Goal: Answer question/provide support

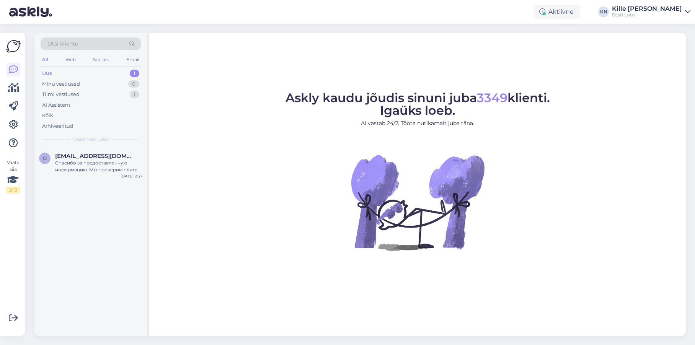
click at [105, 77] on div "Uus 1" at bounding box center [91, 73] width 100 height 11
click at [95, 172] on div "Спасибо за предоставленную информацию. Мы проверим платеж и свяжемся с Вами в б…" at bounding box center [98, 167] width 87 height 14
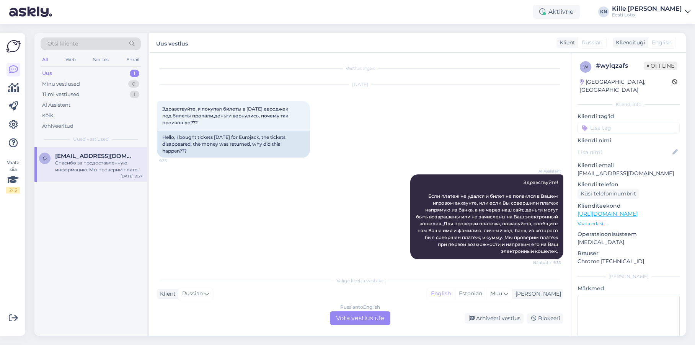
click at [384, 151] on div "[DATE] Здравствуйте, я покупал билеты в [DATE] евроджек под,билеты пропали,день…" at bounding box center [360, 122] width 406 height 90
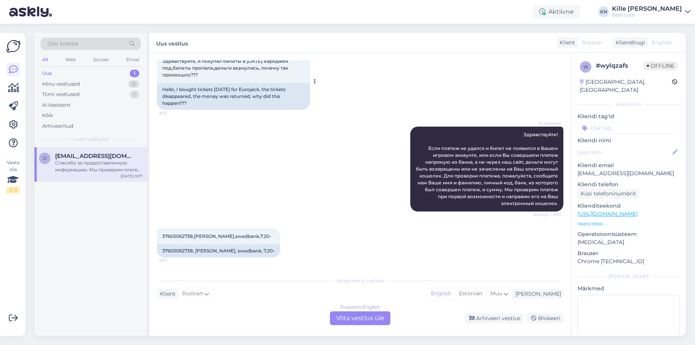
scroll to position [95, 0]
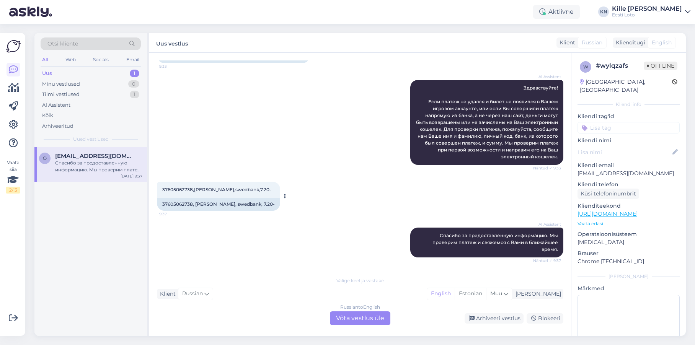
click at [178, 191] on span "37605062738,[PERSON_NAME],swedbank,7.20-" at bounding box center [216, 190] width 109 height 6
copy span "37605062738"
click at [294, 138] on div "AI Assistent Здравствуйте! Если платеж не удался и билет не появился в Вашем иг…" at bounding box center [360, 123] width 406 height 102
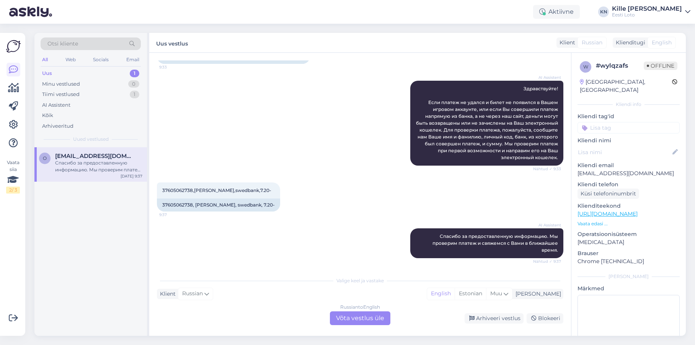
click at [356, 322] on div "Russian to English Võta vestlus üle" at bounding box center [360, 319] width 60 height 14
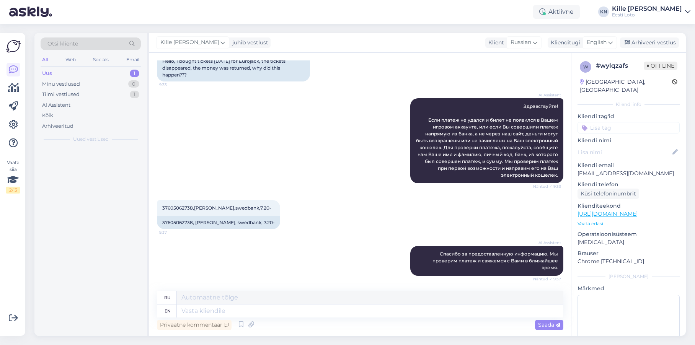
scroll to position [76, 0]
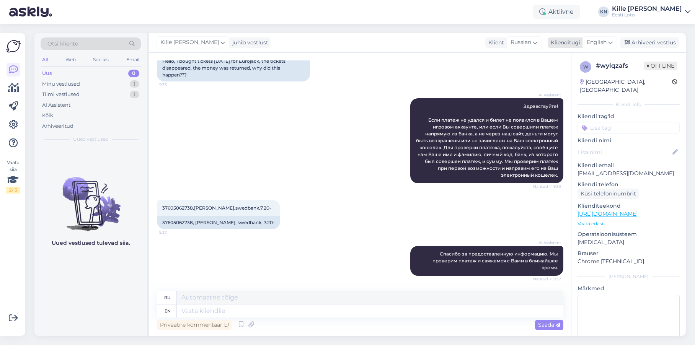
click at [596, 39] on span "English" at bounding box center [597, 42] width 20 height 8
type input "est"
click at [579, 81] on link "Estonian" at bounding box center [582, 76] width 84 height 12
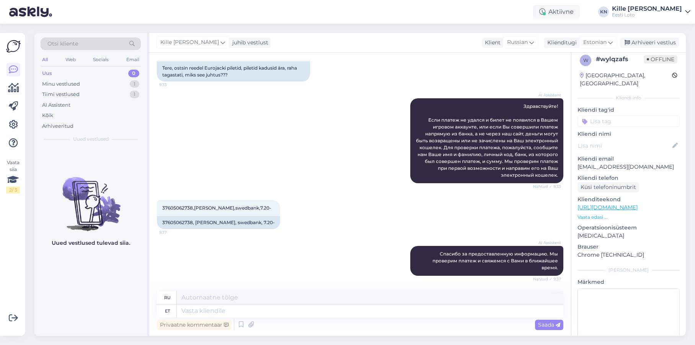
scroll to position [6, 0]
click at [255, 314] on textarea at bounding box center [370, 311] width 387 height 13
paste textarea "Kahjuks Teie sissemakse ebaõnnestus tehnilise [PERSON_NAME] tõttu. Kontrollisim…"
type textarea "Kahjuks Teie sissemakse ebaõnnestus tehnilise [PERSON_NAME] tõttu. Kontrollisim…"
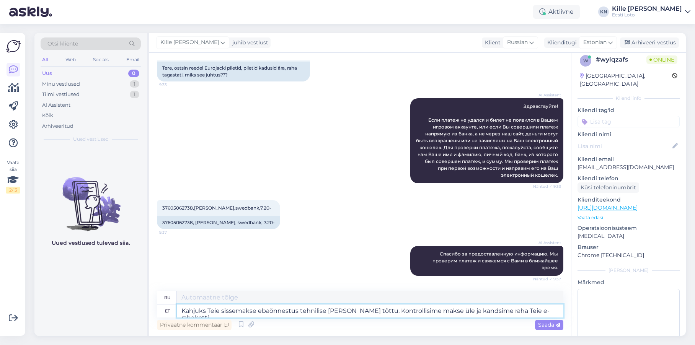
type textarea "К сожалению, ваш депозит не был зачислен из-за технической ошибки. Мы проверили…"
click at [237, 313] on textarea "Kahjuks Teie sissemakse ebaõnnestus tehnilise [PERSON_NAME] tõttu. Kontrollisim…" at bounding box center [370, 311] width 387 height 13
type textarea "Kahjuks Teie pileti ost ebaõnnestus tehnilise [PERSON_NAME] tõttu. Kontrollisim…"
type textarea "К сожалению, покупка билета не удалась из-за технической ошибки. Мы проверили п…"
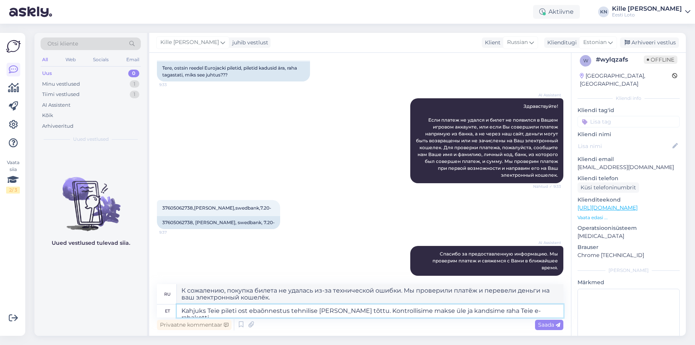
drag, startPoint x: 544, startPoint y: 311, endPoint x: 355, endPoint y: 314, distance: 189.1
click at [355, 314] on textarea "Kahjuks Teie pileti ost ebaõnnestus tehnilise [PERSON_NAME] tõttu. Kontrollisim…" at bounding box center [370, 311] width 387 height 13
type textarea "Kahjuks Teie pileti ost ebaõnnestus tehnilise [PERSON_NAME] tõttu."
type textarea "К сожалению, покупка билета не удалась из-за технической ошибки."
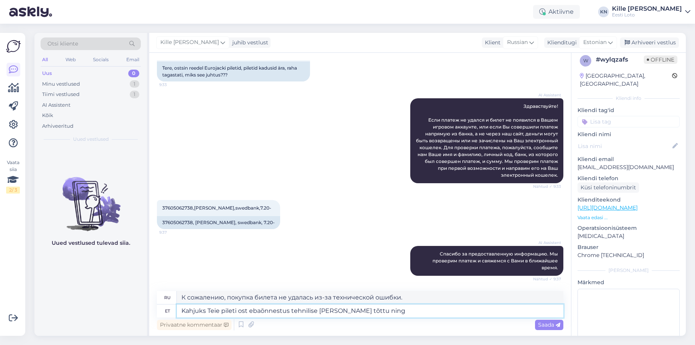
type textarea "Kahjuks Teie pileti ost ebaõnnestus tehnilise [PERSON_NAME] tõttu ning r"
type textarea "К сожалению, покупка билета не удалась из-за технической ошибки и"
type textarea "Kahjuks Teie pileti ost ebaõnnestus tehnilise [PERSON_NAME] tõttu ning raha"
type textarea "К сожалению, покупка билета не удалась из-за технической ошибки, и деньги были …"
type textarea "Kahjuks Teie pileti ost ebaõnnestus tehnilise [PERSON_NAME] tõttu n"
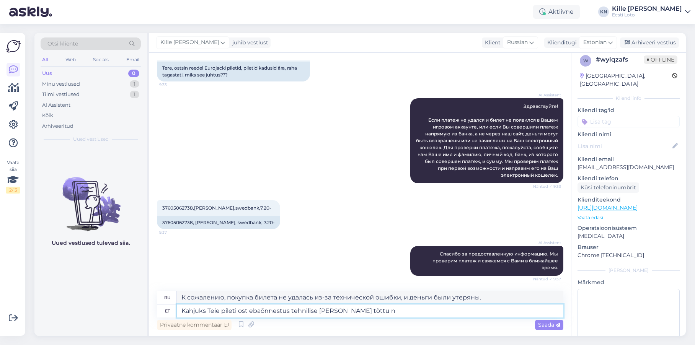
type textarea "К сожалению, покупка билета не удалась из-за технической ошибки и"
type textarea "Kahjuks Teie pileti ost ebaõnnestus tehnilise [PERSON_NAME] tõttu"
type textarea "К сожалению, покупка билета не удалась из-за технической ошибки."
type textarea "Kahjuks Teie pileti ost ebaõnnestus tehnilise [PERSON_NAME] tõttu. Raha suu"
type textarea "К сожалению, покупка билета не удалась из-за технической ошибки. Деньги"
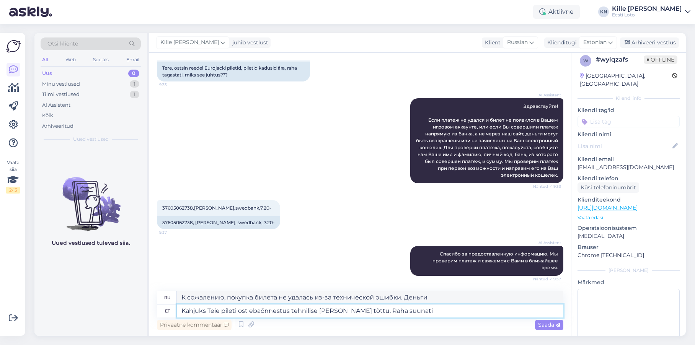
type textarea "Kahjuks Teie pileti ost ebaõnnestus tehnilise [PERSON_NAME] tõttu. Raha suunati…"
type textarea "К сожалению, покупка билета не удалась из-за технической ошибки. Деньги были пе…"
type textarea "Kahjuks Teie pileti ost ebaõnnestus tehnilise [PERSON_NAME] tõttu. Raha suunati…"
type textarea "К сожалению, покупка билета не удалась из-за технической ошибки. Деньги были пе…"
type textarea "Kahjuks Teie pileti ost ebaõnnestus tehnilise [PERSON_NAME] tõttu. Raha suunati…"
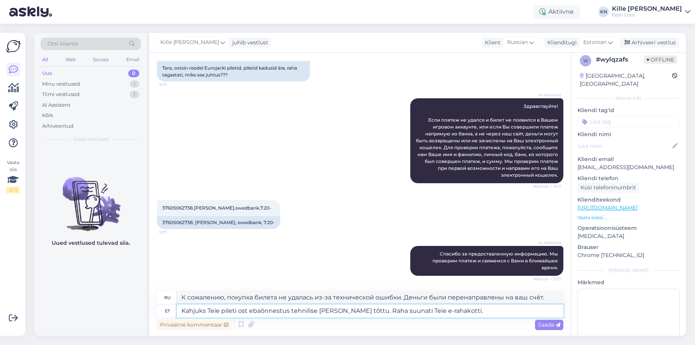
type textarea "К сожалению, покупка билета не удалась из-за технической ошибки. Деньги были пе…"
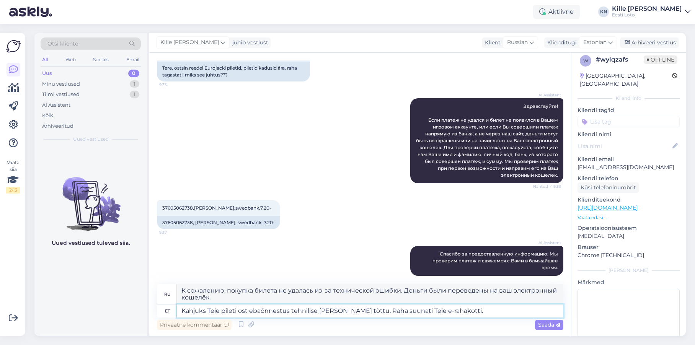
paste textarea "See võib juhtuda, kui pärast maksmist katkeb ühendus panga ja Eesti Loto teenus…"
type textarea "Kahjuks Teie pileti ost ebaõnnestus tehnilise [PERSON_NAME] tõttu. Raha suunati…"
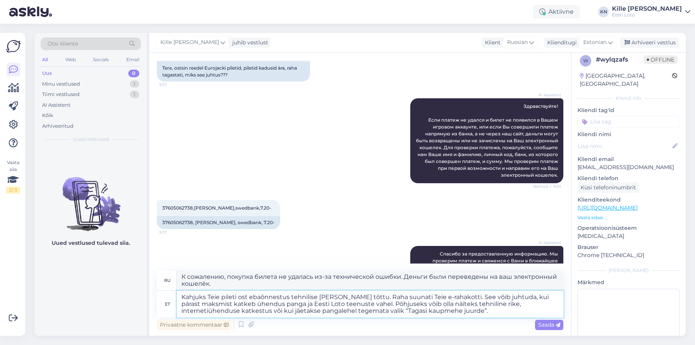
type textarea "К сожалению, покупка билета не удалась из-за технической ошибки. Деньги были пе…"
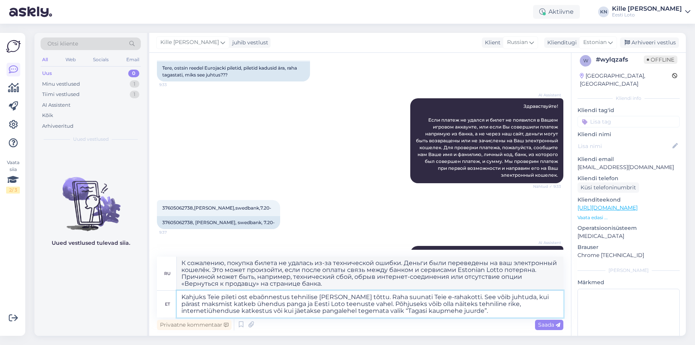
drag, startPoint x: 447, startPoint y: 298, endPoint x: 356, endPoint y: 299, distance: 91.5
click at [356, 299] on textarea "Kahjuks Teie pileti ost ebaõnnestus tehnilise [PERSON_NAME] tõttu. Raha suunati…" at bounding box center [370, 304] width 387 height 27
type textarea "Kahjuks Teie pileti ost ebaõnnestus tehnilise [PERSON_NAME] tõttu. See võib juh…"
type textarea "К сожалению, покупка билета не удалась из-за технической ошибки. Это может прои…"
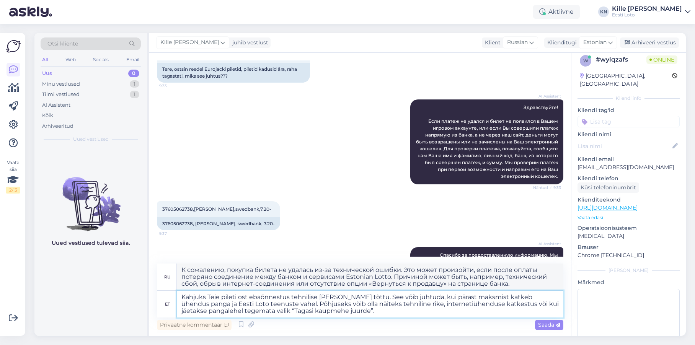
scroll to position [97, 0]
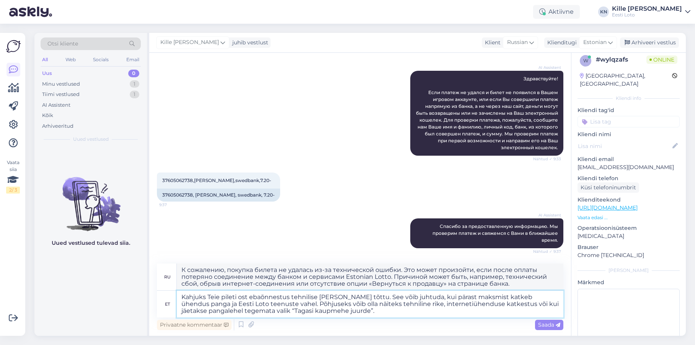
type textarea "Kahjuks Teie pileti ost ebaõnnestus tehnilise [PERSON_NAME] tõttu. See võib juh…"
click at [542, 326] on span "Saada" at bounding box center [549, 324] width 22 height 7
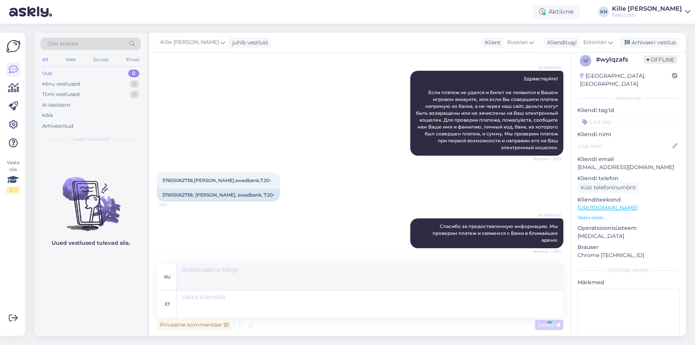
scroll to position [184, 0]
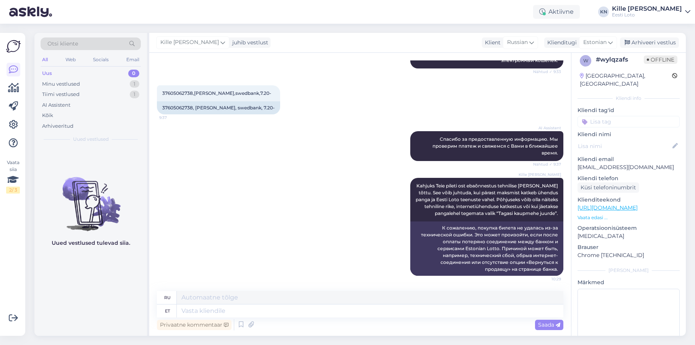
click at [608, 116] on input at bounding box center [628, 121] width 102 height 11
type input "e-ra"
click at [618, 140] on span "E-rahakott" at bounding box center [628, 142] width 25 height 5
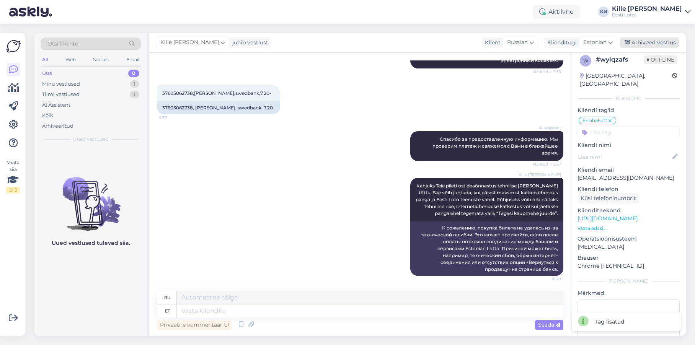
click at [648, 42] on div "Arhiveeri vestlus" at bounding box center [649, 43] width 59 height 10
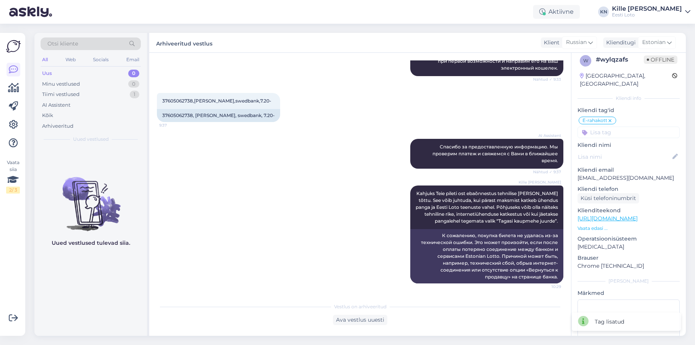
scroll to position [176, 0]
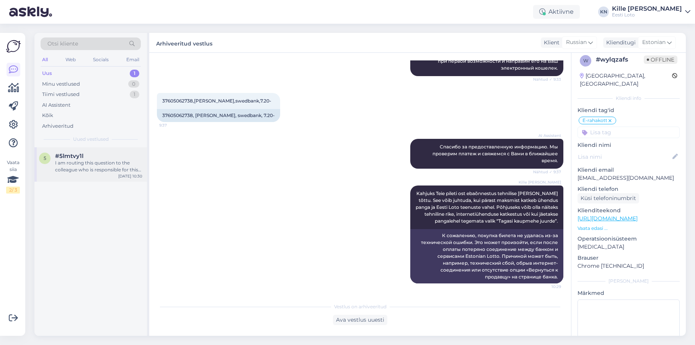
click at [93, 153] on div "#5lmtvy1l" at bounding box center [98, 156] width 87 height 7
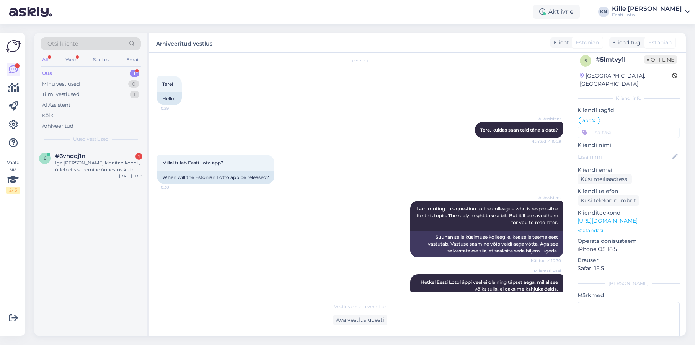
scroll to position [39, 0]
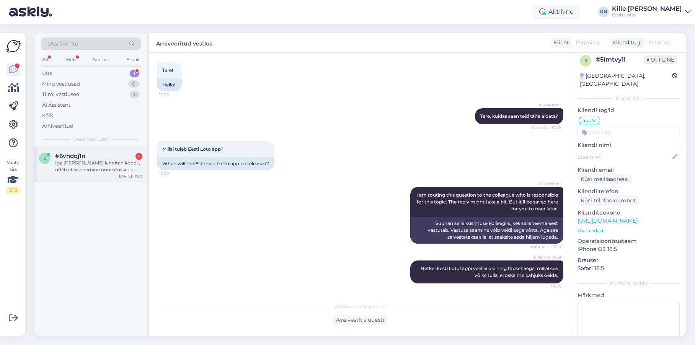
click at [93, 162] on div "Iga [PERSON_NAME] kinnitan koodi , ütleb et sisenemine õnnestus kuid jääb kogu …" at bounding box center [98, 167] width 87 height 14
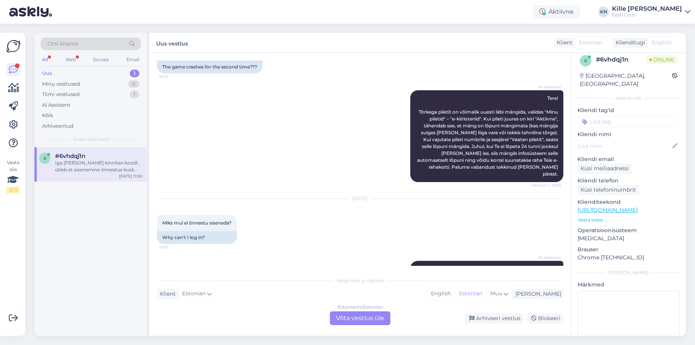
scroll to position [150, 0]
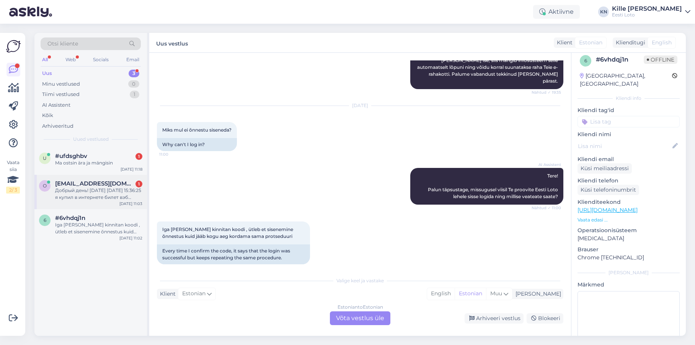
click at [82, 183] on span "[EMAIL_ADDRESS][DOMAIN_NAME]" at bounding box center [95, 183] width 80 height 7
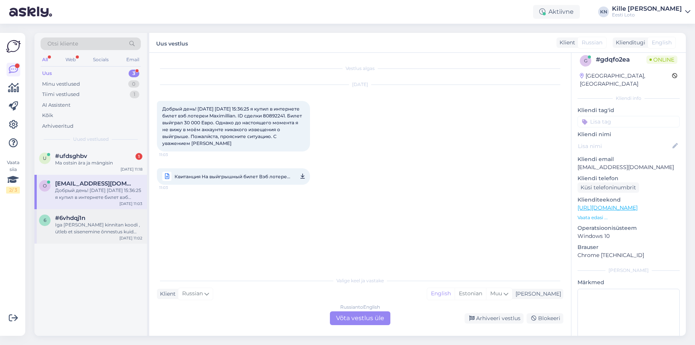
click at [95, 223] on div "Iga [PERSON_NAME] kinnitan koodi , ütleb et sisenemine õnnestus kuid jääb kogu …" at bounding box center [98, 229] width 87 height 14
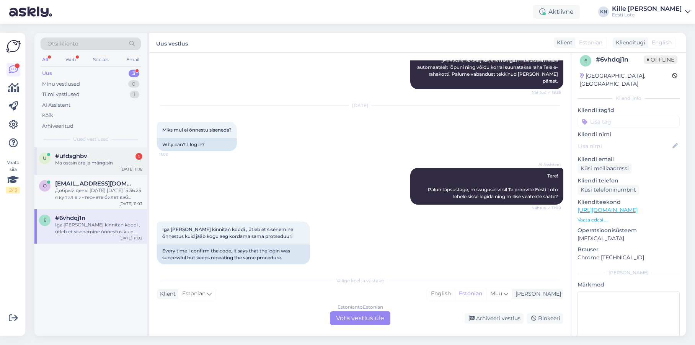
click at [57, 150] on div "u #ufdsghbv 1 Ma ostsin ära ja mängisin [DATE] 11:18" at bounding box center [90, 161] width 113 height 28
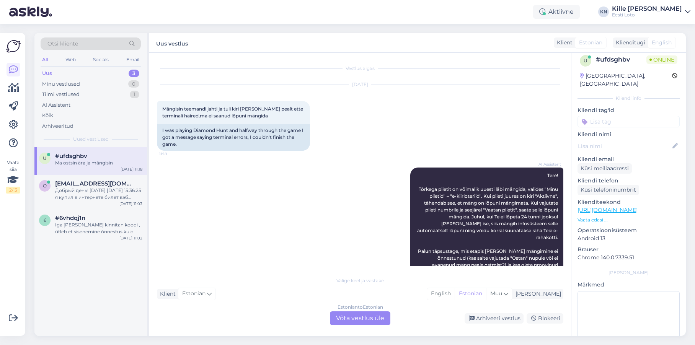
scroll to position [69, 0]
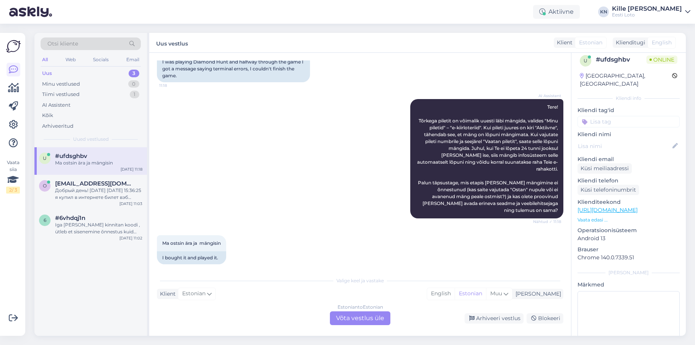
click at [367, 317] on div "Estonian to Estonian Võta vestlus üle" at bounding box center [360, 319] width 60 height 14
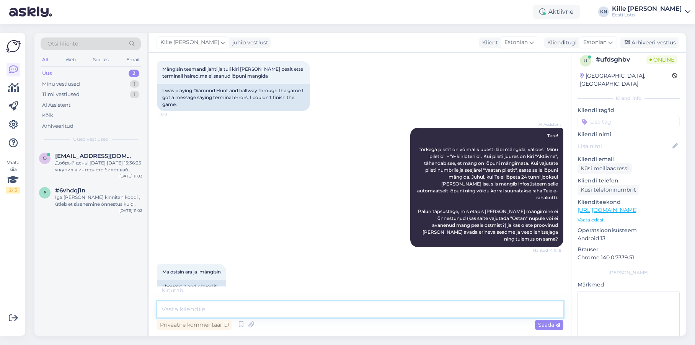
click at [367, 315] on textarea at bounding box center [360, 310] width 406 height 16
click at [353, 312] on textarea at bounding box center [360, 310] width 406 height 16
click at [313, 313] on textarea at bounding box center [360, 310] width 406 height 16
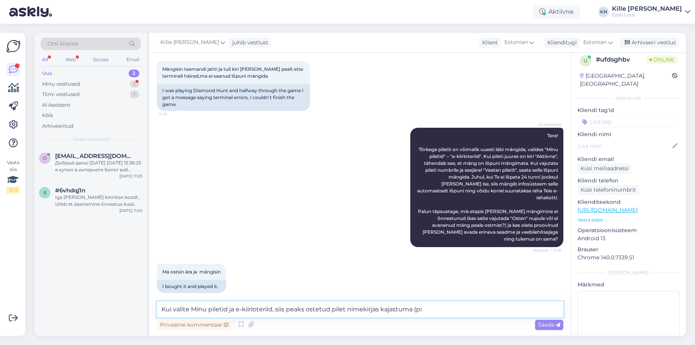
scroll to position [73, 0]
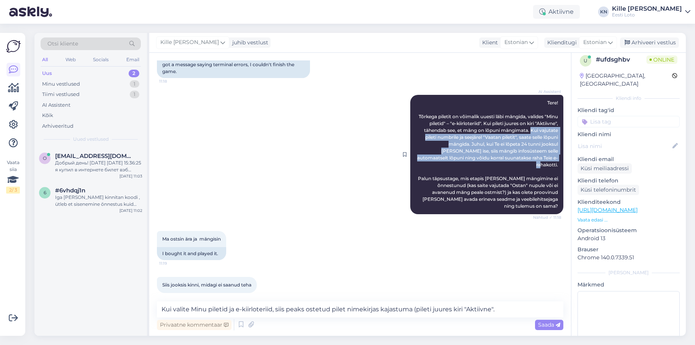
drag, startPoint x: 551, startPoint y: 131, endPoint x: 558, endPoint y: 158, distance: 28.1
click at [558, 158] on div "AI Assistent Tere! Tõrkega piletit on võimalik uuesti läbi mängida, valides "Mi…" at bounding box center [486, 154] width 153 height 119
copy span "Kui vajutate pileti numbrile ja seejärel "Vaatan piletit", saate selle lõpuni m…"
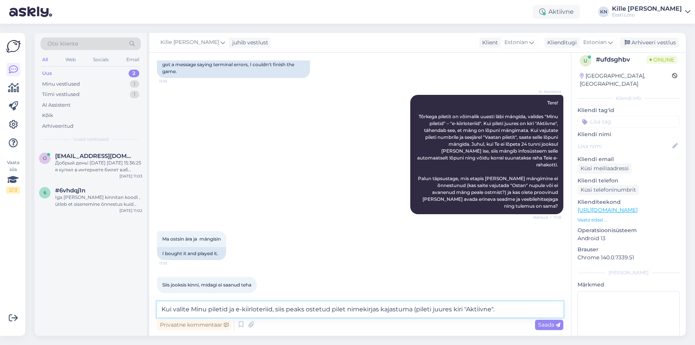
click at [507, 308] on textarea "Kui valite Minu piletid ja e-kiirloteriid, siis peaks ostetud pilet nimekirjas …" at bounding box center [360, 310] width 406 height 16
paste textarea "Kui vajutate pileti numbrile ja seejärel "Vaatan piletit", saate selle lõpuni m…"
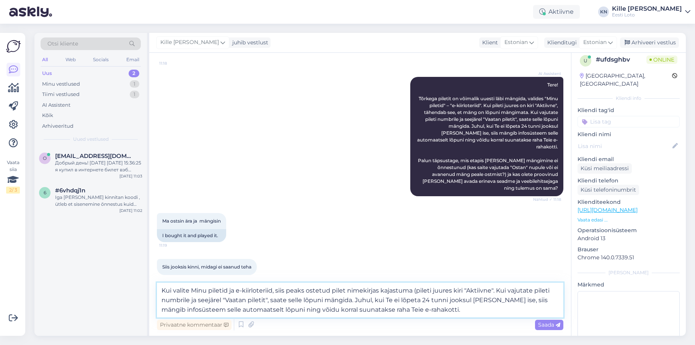
scroll to position [91, 0]
drag, startPoint x: 493, startPoint y: 291, endPoint x: 521, endPoint y: 291, distance: 28.3
click at [493, 291] on textarea "Kui valite Minu piletid ja e-kiirloteriid, siis peaks ostetud pilet nimekirjas …" at bounding box center [360, 300] width 406 height 35
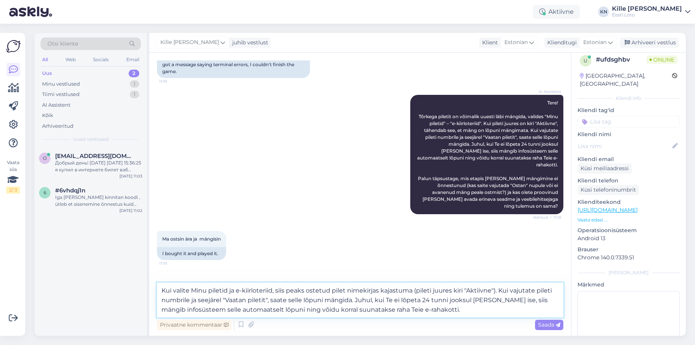
click at [191, 289] on textarea "Kui valite Minu piletid ja e-kiirloteriid, siis peaks ostetud pilet nimekirjas …" at bounding box center [360, 300] width 406 height 35
click at [229, 290] on textarea "Kui valite "Minu piletid ja e-kiirloteriid, siis peaks ostetud pilet nimekirjas…" at bounding box center [360, 300] width 406 height 35
click at [240, 290] on textarea "Kui valite "Minu piletid" ja e-kiirloteriid, siis peaks ostetud pilet nimekirja…" at bounding box center [360, 300] width 406 height 35
click at [279, 290] on textarea "Kui valite "Minu piletid" ja "e-kiirloteriid, siis peaks ostetud pilet nimekirj…" at bounding box center [360, 300] width 406 height 35
type textarea "Kui valite "Minu piletid" ja "e-kiirloteriid", siis peaks ostetud pilet nimekir…"
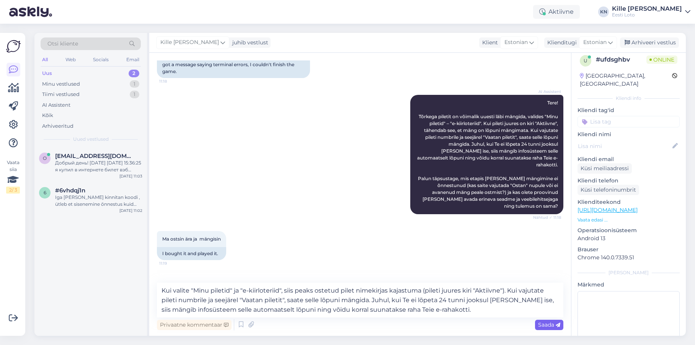
click at [555, 327] on span "Saada" at bounding box center [549, 324] width 22 height 7
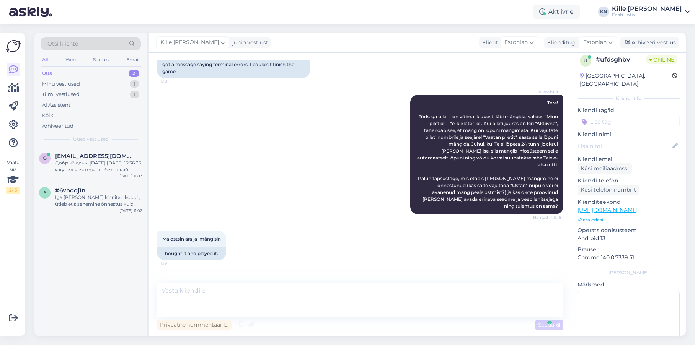
scroll to position [140, 0]
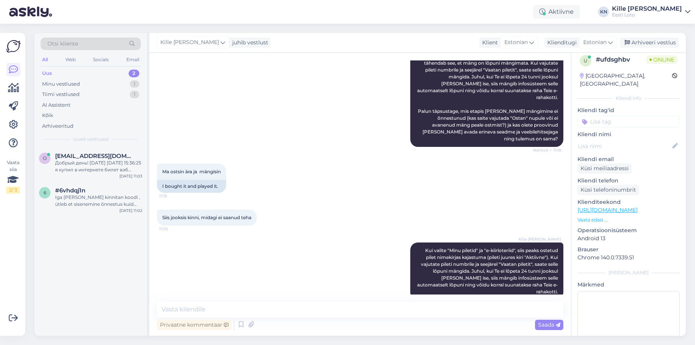
click at [620, 116] on input at bounding box center [628, 121] width 102 height 11
type input "e-kiir"
drag, startPoint x: 629, startPoint y: 135, endPoint x: 623, endPoint y: 132, distance: 6.4
click at [628, 137] on div "e-kiirloterii" at bounding box center [629, 141] width 32 height 8
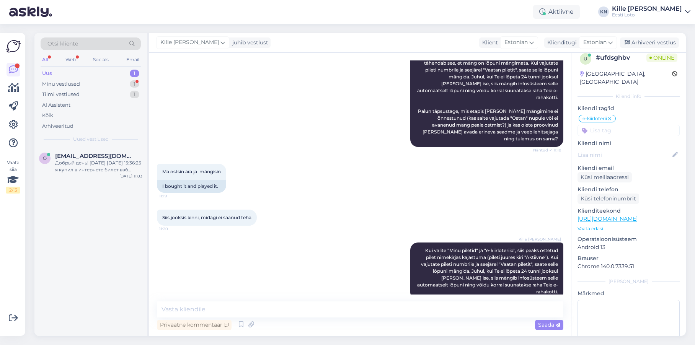
scroll to position [173, 0]
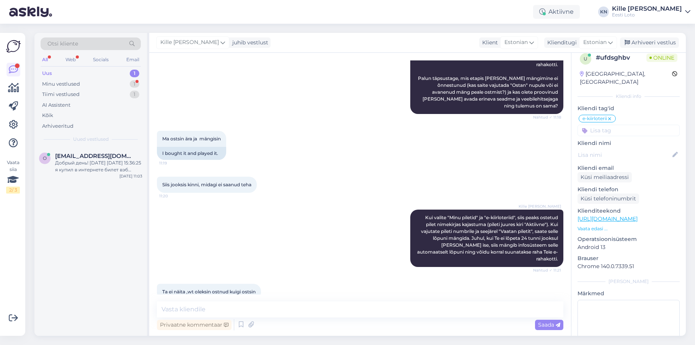
click at [294, 287] on div "Ta ei näita ,wt oleksin ostnud kuigi ostsin 11:24" at bounding box center [360, 292] width 406 height 33
click at [302, 312] on textarea at bounding box center [360, 310] width 406 height 16
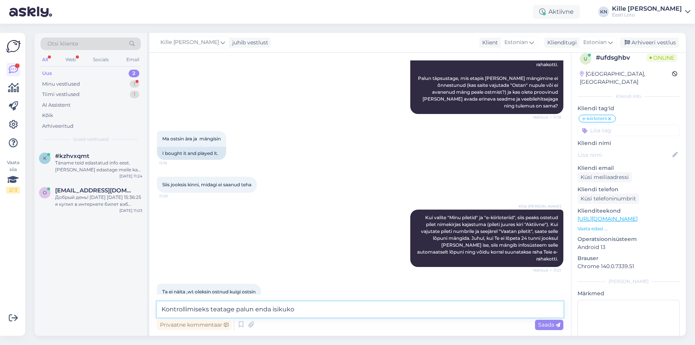
scroll to position [206, 0]
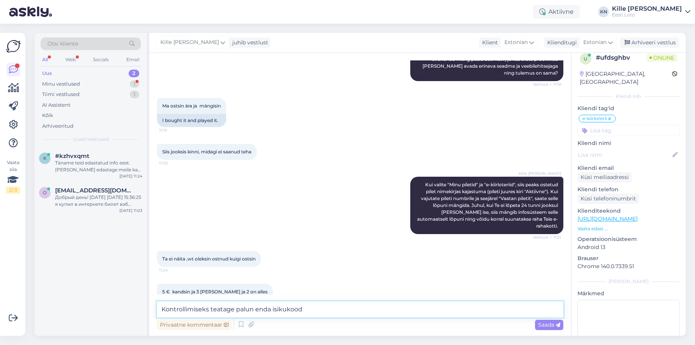
type textarea "Kontrollimiseks teatage palun enda isikukood."
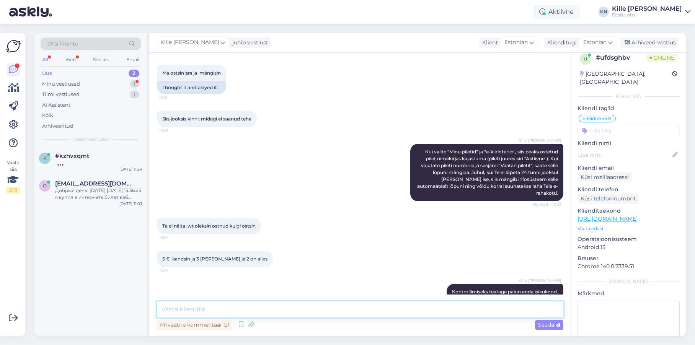
scroll to position [272, 0]
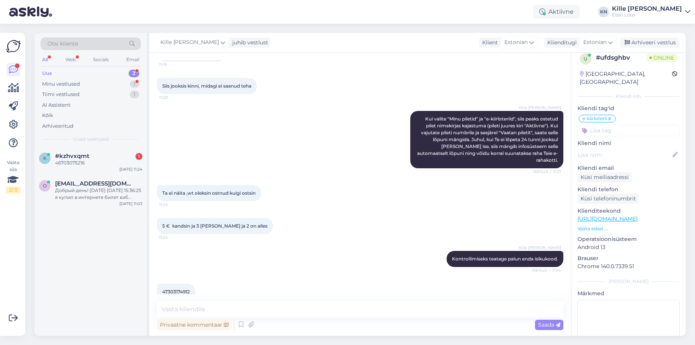
click at [176, 289] on span "47303174912" at bounding box center [176, 292] width 28 height 6
copy span "47303174912"
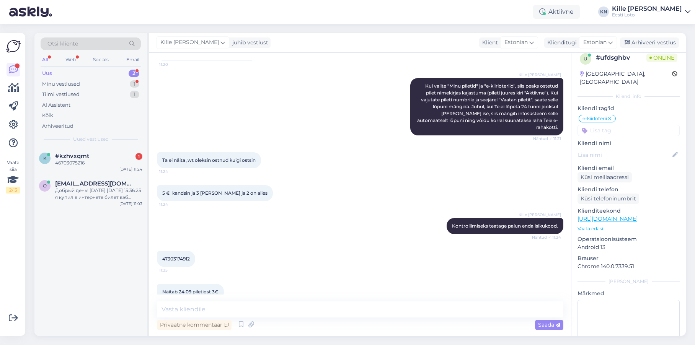
click at [360, 177] on div "5 € kandsin ja 3 [PERSON_NAME] ja 2 on alles 11:24" at bounding box center [360, 193] width 406 height 33
click at [272, 310] on textarea at bounding box center [360, 310] width 406 height 16
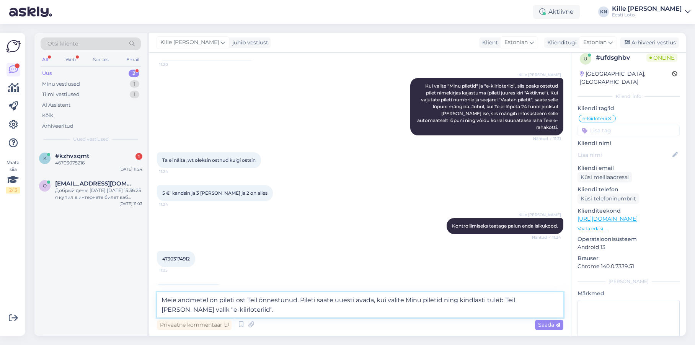
click at [405, 297] on textarea "Meie andmetel on pileti ost Teil õnnestunud. Pileti saate uuesti avada, kui val…" at bounding box center [360, 304] width 406 height 25
click at [444, 300] on textarea "Meie andmetel on pileti ost Teil õnnestunud. Pileti saate uuesti avada, kui val…" at bounding box center [360, 304] width 406 height 25
click at [434, 308] on textarea "Meie andmetel on pileti ost Teil õnnestunud. Pileti saate uuesti avada, kui val…" at bounding box center [360, 304] width 406 height 25
type textarea "Meie andmetel on pileti ost Teil õnnestunud. Pileti saate uuesti avada, kui val…"
click at [251, 321] on icon at bounding box center [251, 324] width 11 height 11
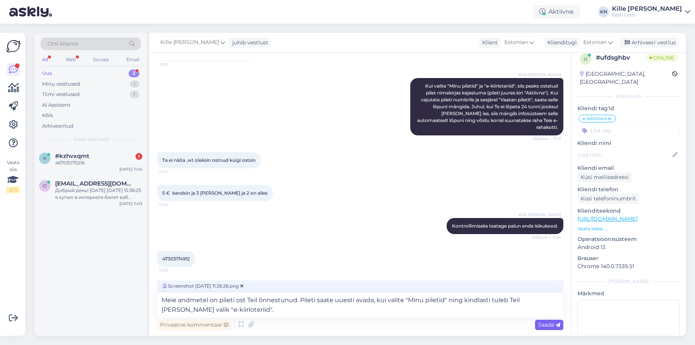
click at [543, 325] on span "Saada" at bounding box center [549, 324] width 22 height 7
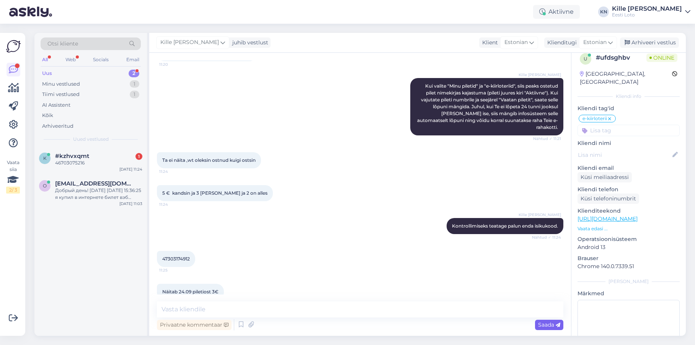
scroll to position [400, 0]
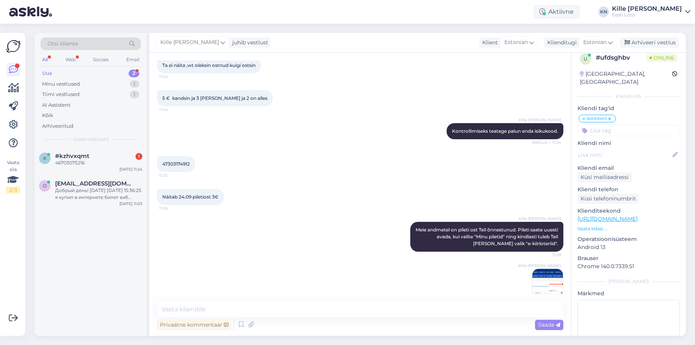
click at [550, 269] on img at bounding box center [547, 284] width 31 height 31
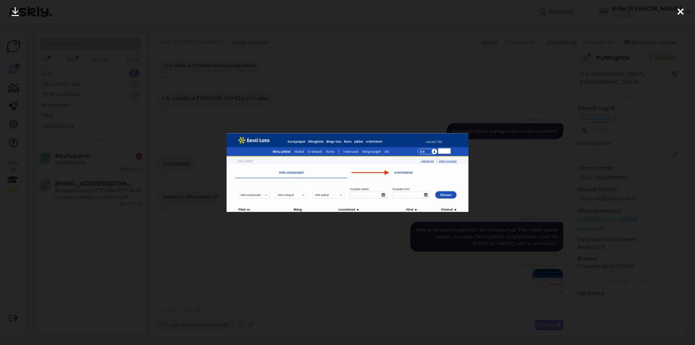
click at [316, 261] on div at bounding box center [347, 172] width 695 height 345
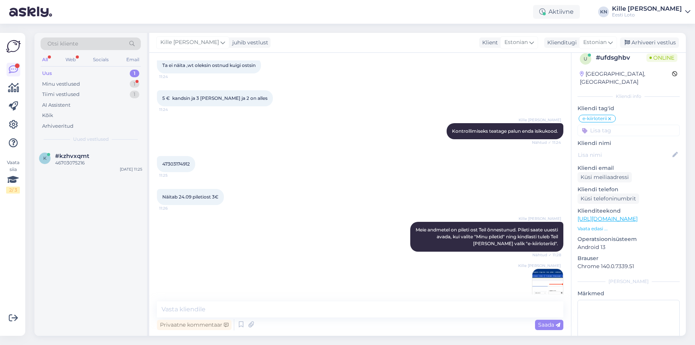
scroll to position [432, 0]
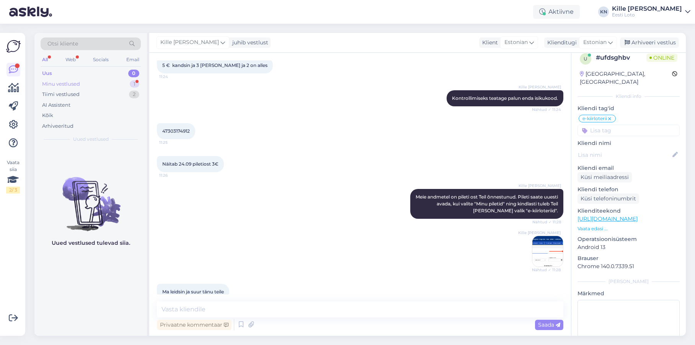
click at [62, 85] on div "Minu vestlused" at bounding box center [61, 84] width 38 height 8
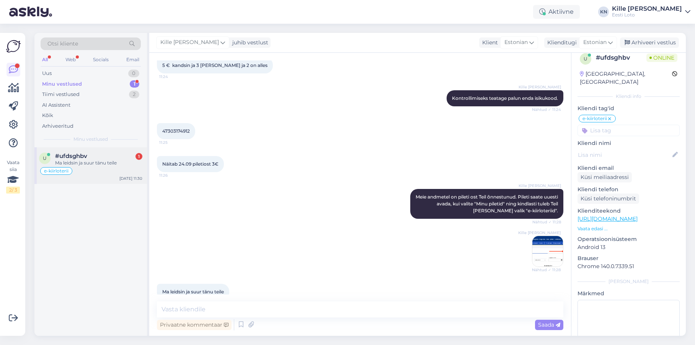
click at [102, 174] on div "e-kiirloterii" at bounding box center [90, 170] width 103 height 9
click at [659, 45] on div "Arhiveeri vestlus" at bounding box center [649, 43] width 59 height 10
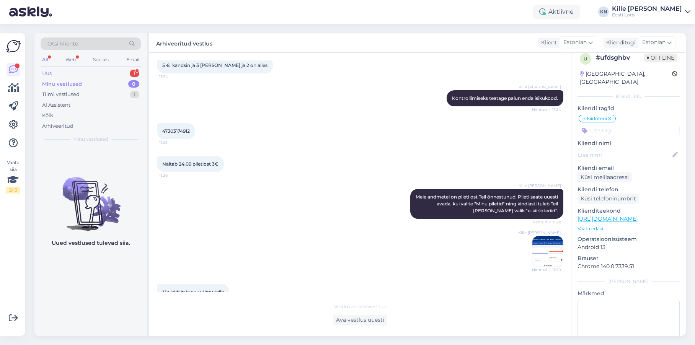
click at [80, 73] on div "Uus 1" at bounding box center [91, 73] width 100 height 11
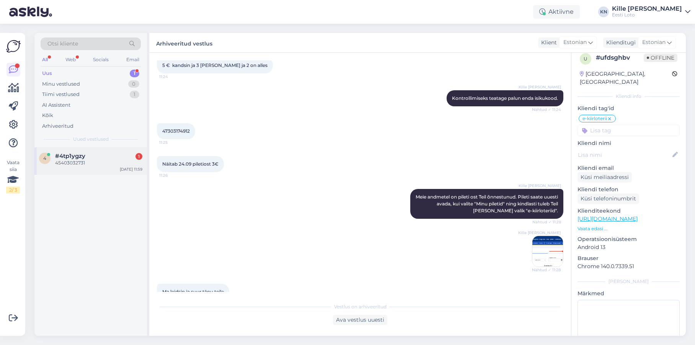
click at [91, 160] on div "45403032731" at bounding box center [98, 163] width 87 height 7
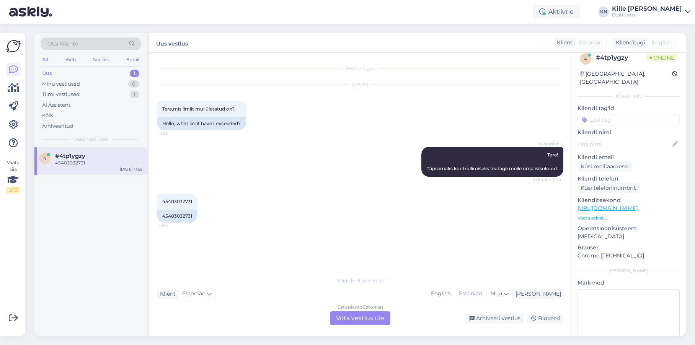
click at [376, 321] on div "Estonian to Estonian Võta vestlus üle" at bounding box center [360, 319] width 60 height 14
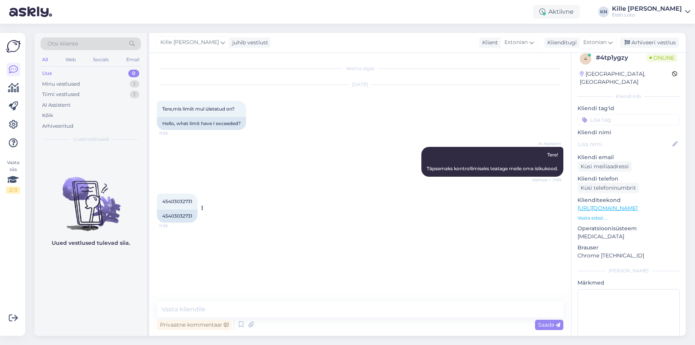
click at [185, 202] on span "45403032731" at bounding box center [177, 202] width 30 height 6
copy span "45403032731"
click at [317, 260] on div "Vestlus algas [DATE] Tere,mis limiit mul ületatud on? 11:59 Hello, what limit h…" at bounding box center [363, 177] width 413 height 234
click at [300, 312] on textarea at bounding box center [360, 310] width 406 height 16
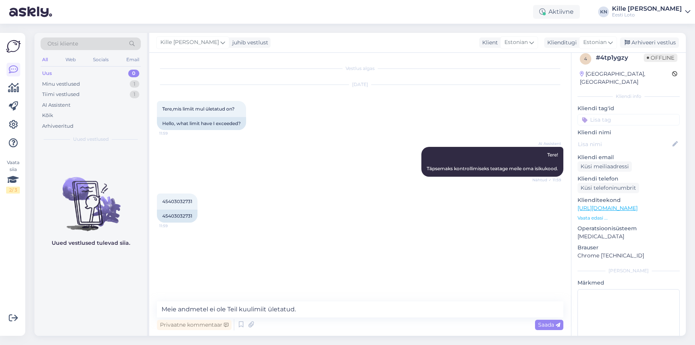
click at [423, 216] on div "45403032731 11:59 45403032731" at bounding box center [360, 208] width 406 height 46
click at [348, 309] on textarea "Meie andmetel ei ole Teil kuulimiit ületatud." at bounding box center [360, 310] width 406 height 16
type textarea "Meie andmetel ei ole Teil kuulimiit ületatud. Palun täpsustage, kas saite mingi…"
click at [548, 322] on span "Saada" at bounding box center [549, 324] width 22 height 7
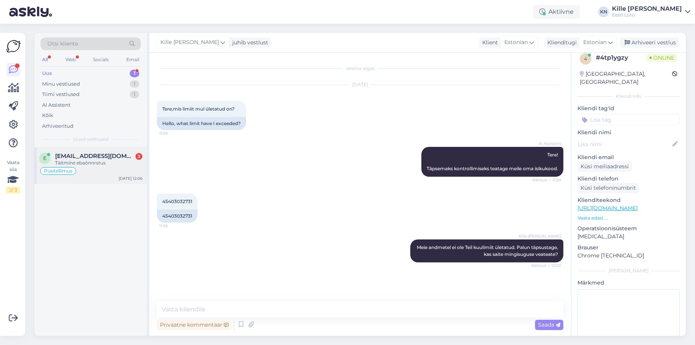
click at [100, 163] on div "Täitmine ebaõnnrstus" at bounding box center [98, 163] width 87 height 7
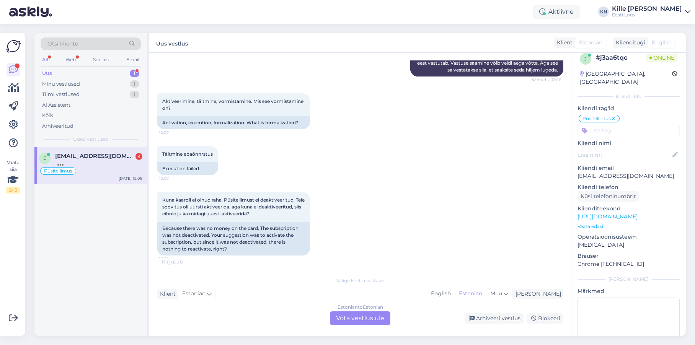
scroll to position [697, 0]
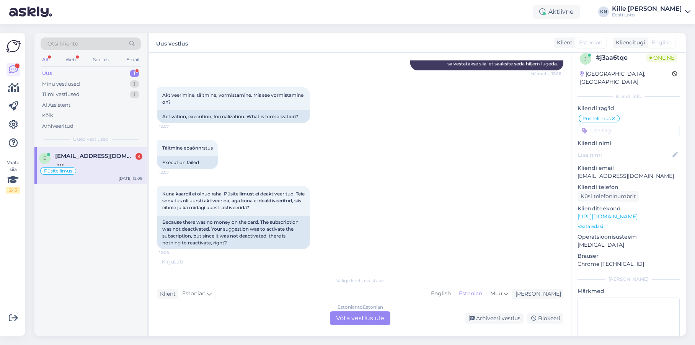
click at [604, 172] on p "[EMAIL_ADDRESS][DOMAIN_NAME]" at bounding box center [628, 176] width 102 height 8
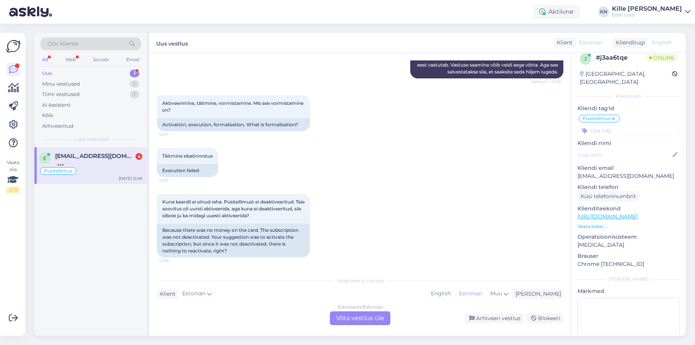
scroll to position [689, 0]
click at [631, 172] on p "[EMAIL_ADDRESS][DOMAIN_NAME]" at bounding box center [628, 176] width 102 height 8
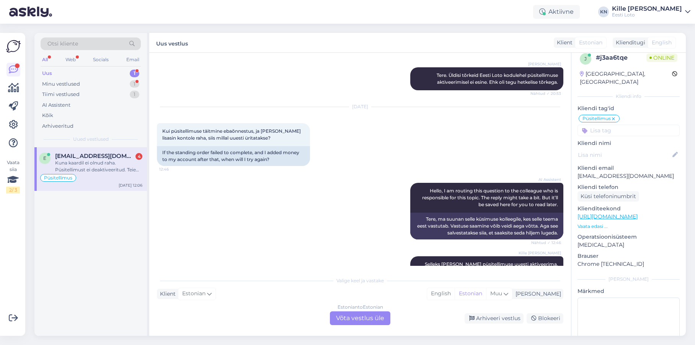
scroll to position [697, 0]
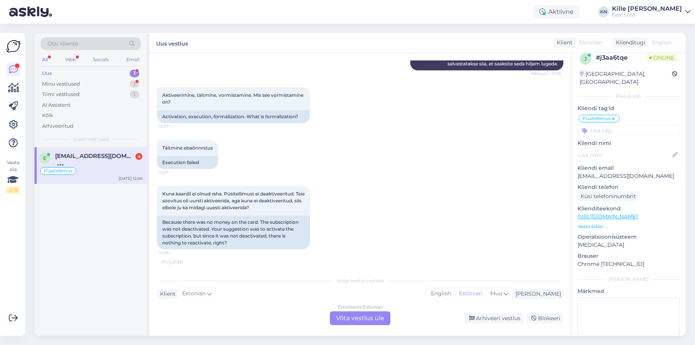
click at [365, 317] on div "Estonian to Estonian Võta vestlus üle" at bounding box center [360, 319] width 60 height 14
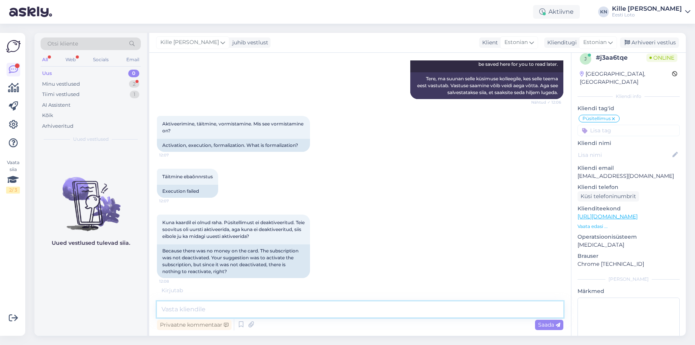
click at [364, 318] on textarea at bounding box center [360, 310] width 406 height 16
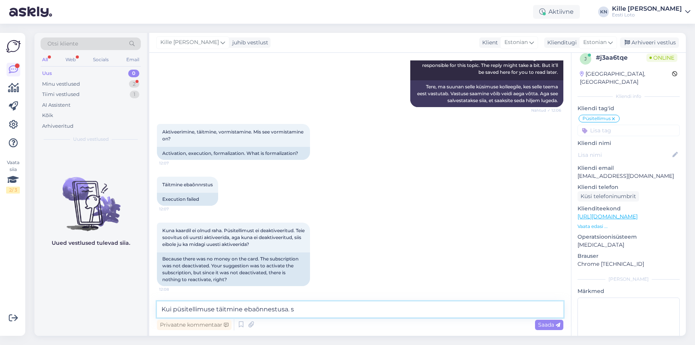
scroll to position [661, 0]
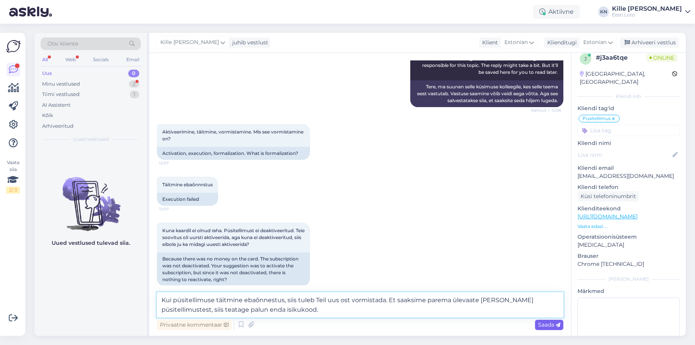
type textarea "Kui püsitellimuse täitmine ebaõnnestus, siis tuleb Teil uus ost vormistada. Et …"
click at [551, 324] on span "Saada" at bounding box center [549, 324] width 22 height 7
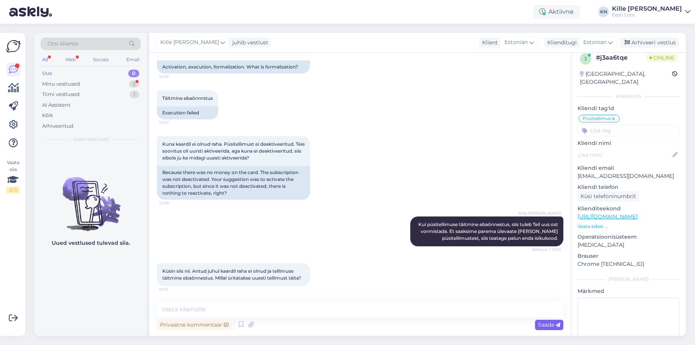
scroll to position [787, 0]
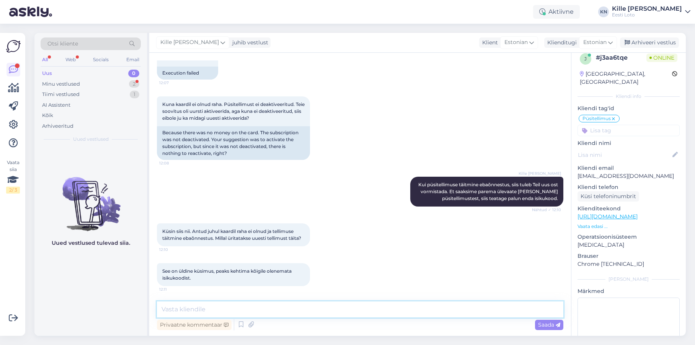
click at [263, 311] on textarea at bounding box center [360, 310] width 406 height 16
type textarea "T"
click at [251, 310] on textarea "Sellisel juhul [PERSON_NAME] tellimuse uuesti vormistama." at bounding box center [360, 310] width 406 height 16
type textarea "Sellisel juhul peate tellimuse ise uuesti vormistama."
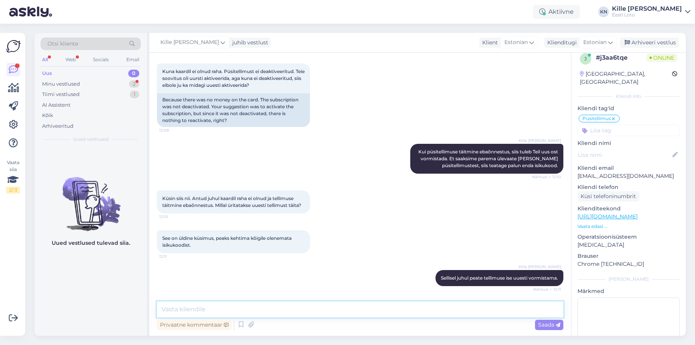
scroll to position [860, 0]
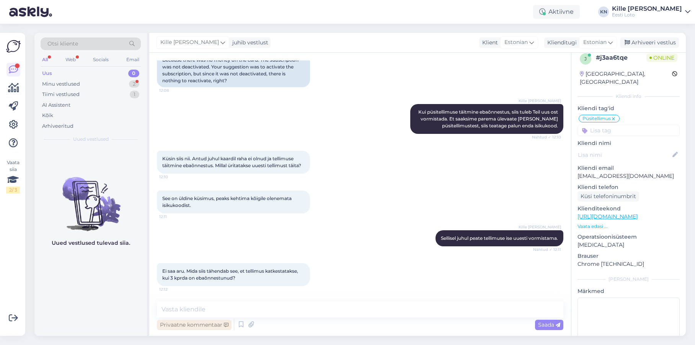
click at [190, 324] on div "Privaatne kommentaar" at bounding box center [194, 325] width 75 height 10
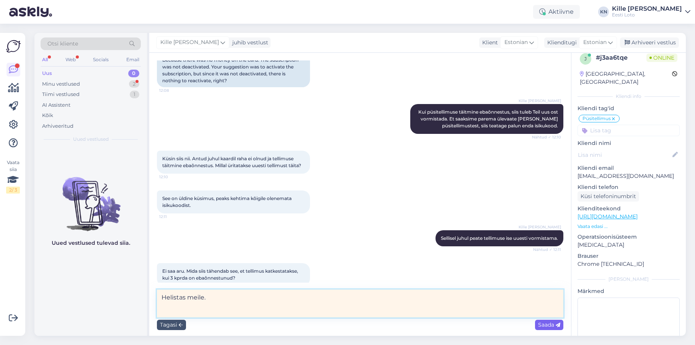
type textarea "Helistas meile."
click at [543, 323] on span "Saada" at bounding box center [549, 324] width 22 height 7
